Goal: Transaction & Acquisition: Obtain resource

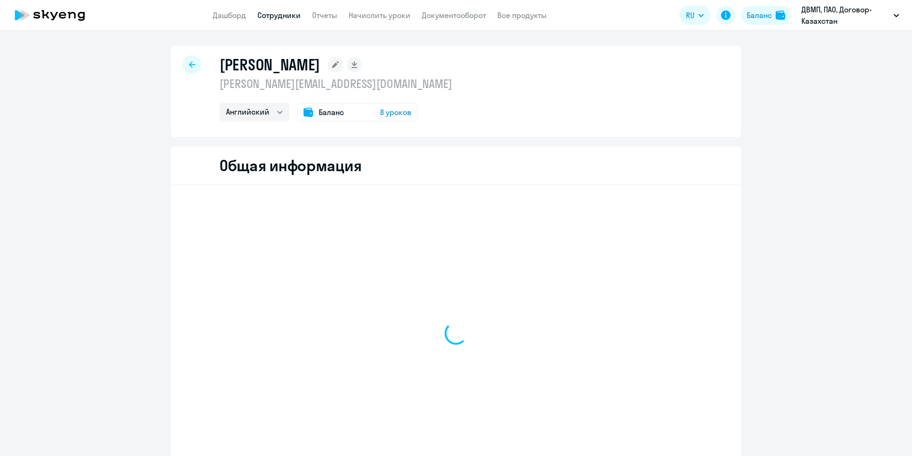
select select "english"
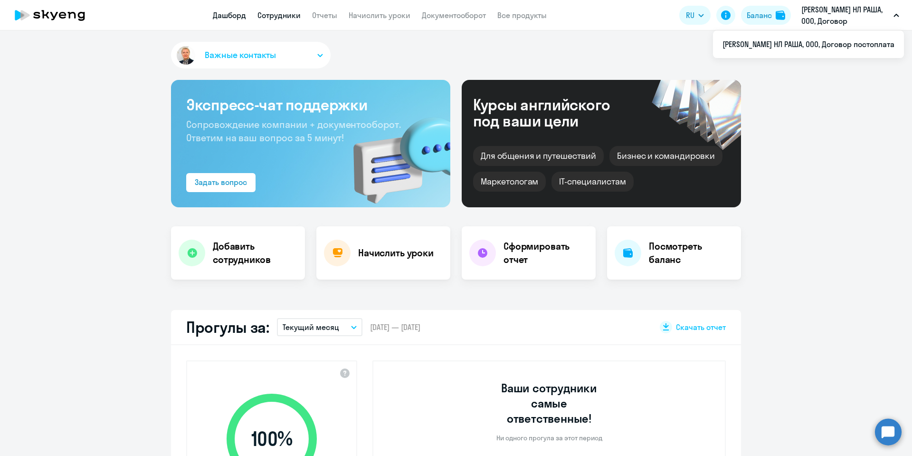
click at [272, 12] on link "Сотрудники" at bounding box center [278, 15] width 43 height 10
select select "30"
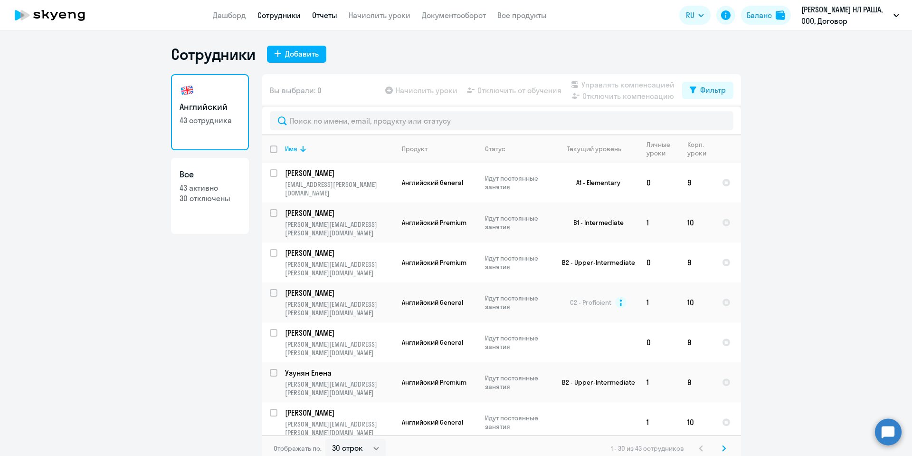
click at [328, 16] on link "Отчеты" at bounding box center [324, 15] width 25 height 10
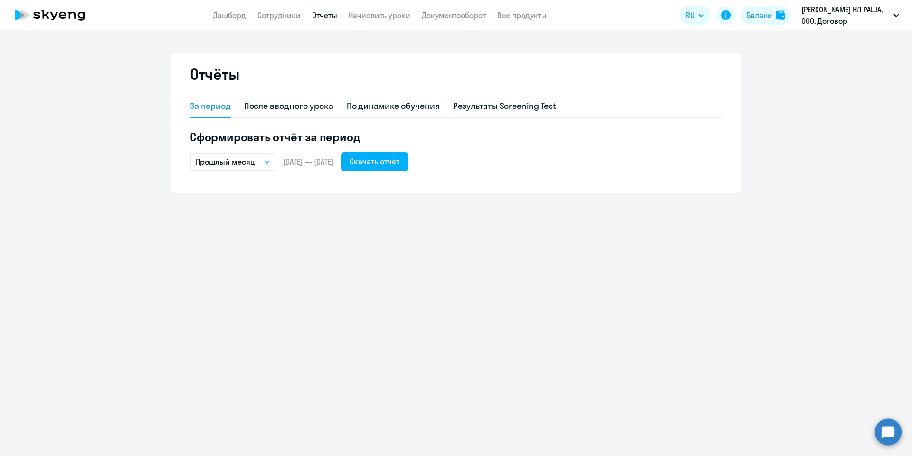
click at [243, 156] on p "Прошлый месяц" at bounding box center [225, 161] width 59 height 11
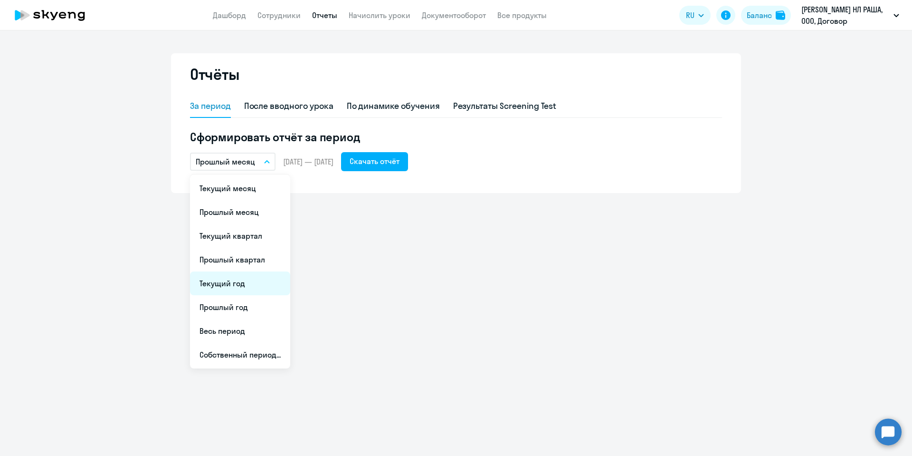
click at [238, 281] on li "Текущий год" at bounding box center [240, 283] width 100 height 24
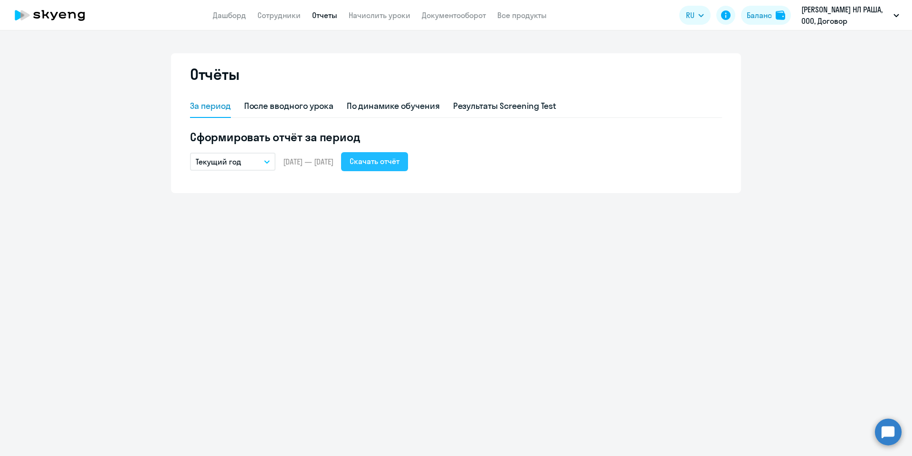
click at [400, 161] on div "Скачать отчёт" at bounding box center [375, 160] width 50 height 11
click at [334, 328] on div "Отчёты За период После вводного урока По динамике обучения Результаты Screening…" at bounding box center [456, 242] width 912 height 425
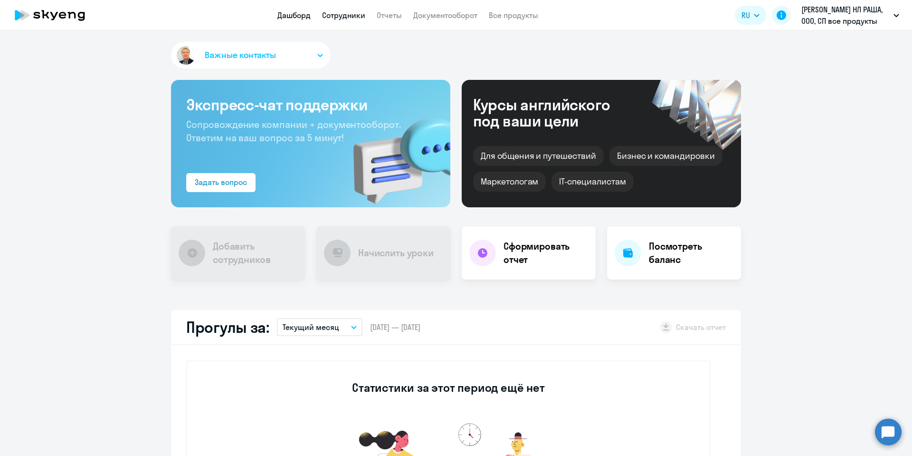
click at [340, 16] on link "Сотрудники" at bounding box center [343, 15] width 43 height 10
select select "30"
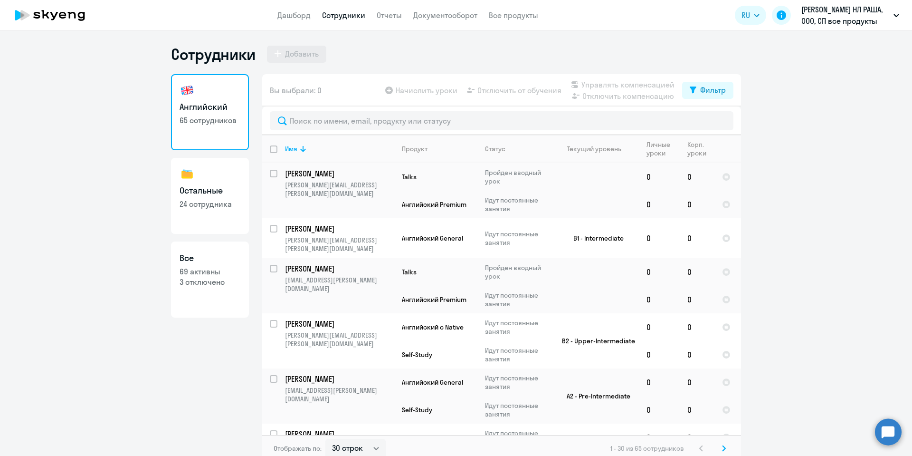
scroll to position [143, 0]
click at [220, 202] on p "24 сотрудника" at bounding box center [210, 204] width 61 height 10
select select "30"
